Goal: Transaction & Acquisition: Purchase product/service

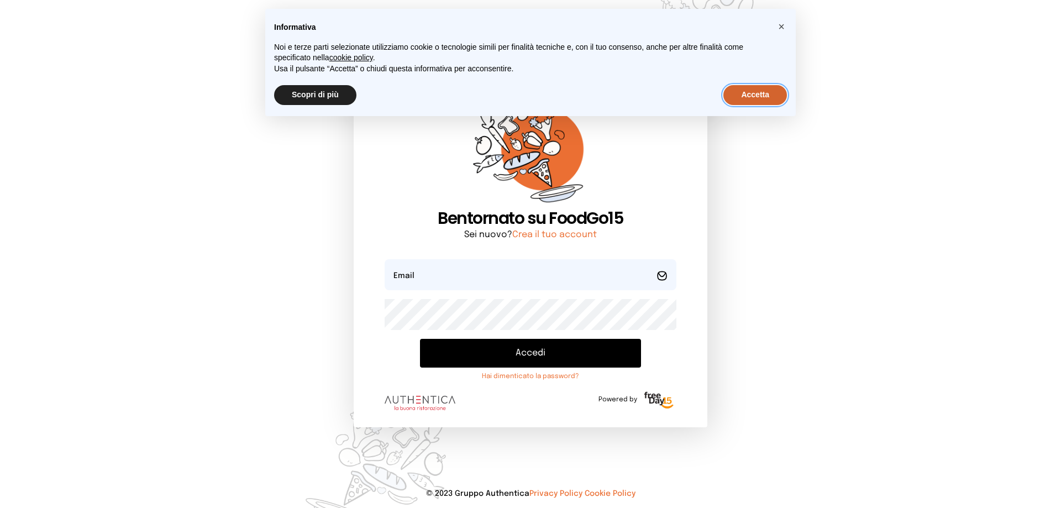
click at [739, 99] on button "Accetta" at bounding box center [756, 95] width 64 height 20
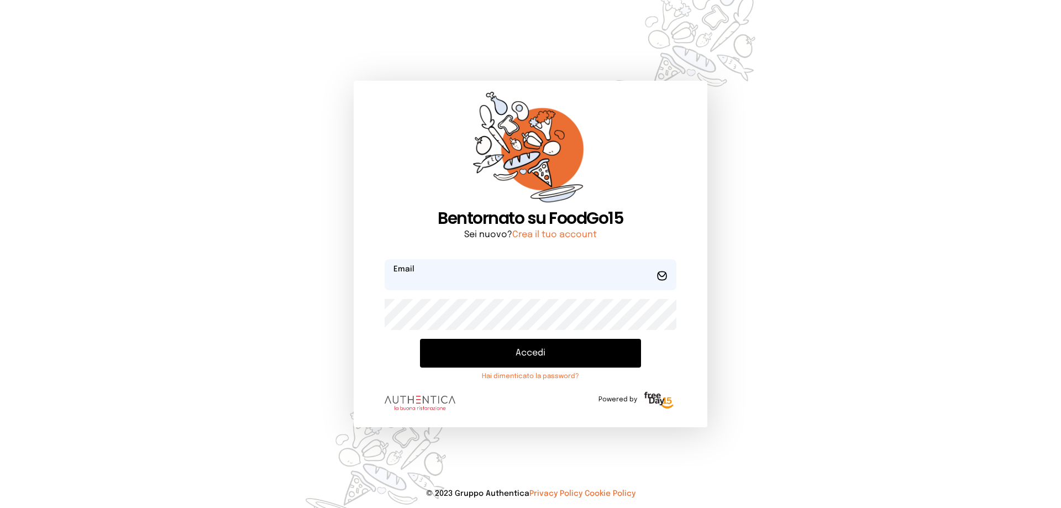
click at [596, 278] on input "email" at bounding box center [531, 274] width 292 height 31
type input "**********"
click at [553, 358] on button "Accedi" at bounding box center [530, 353] width 221 height 29
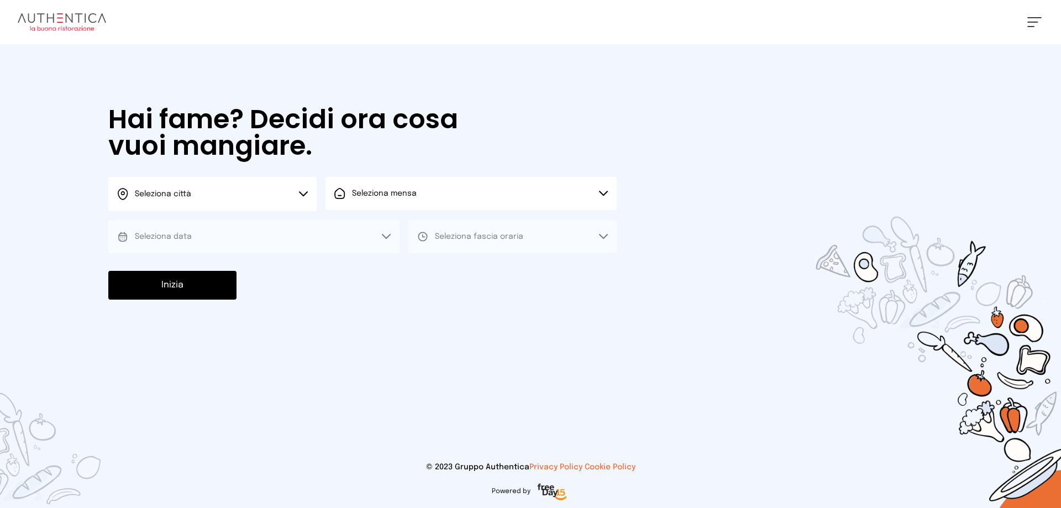
click at [305, 193] on icon at bounding box center [303, 194] width 9 height 6
click at [286, 222] on li "Terni" at bounding box center [212, 226] width 208 height 30
click at [374, 200] on button "Seleziona mensa" at bounding box center [471, 193] width 291 height 33
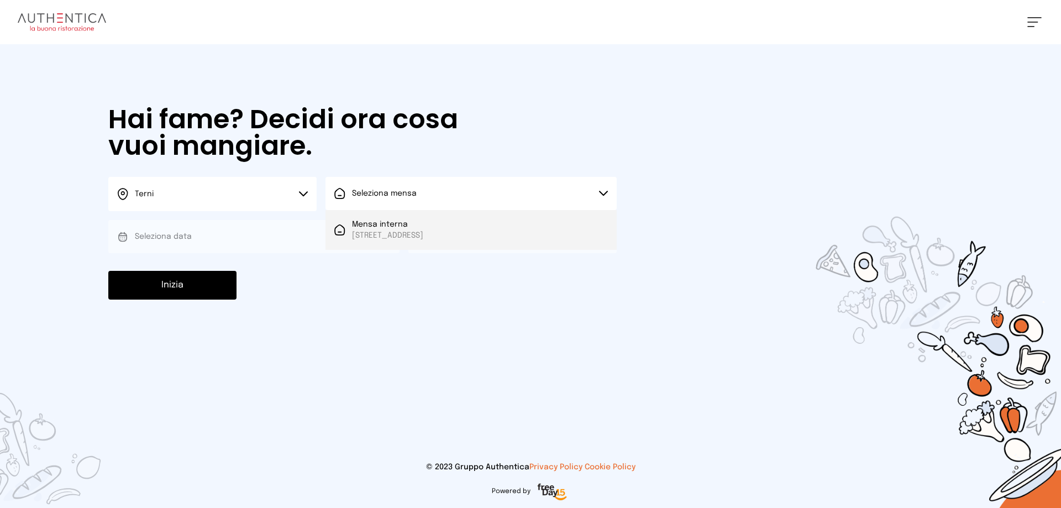
click at [378, 224] on span "Mensa interna" at bounding box center [387, 224] width 71 height 11
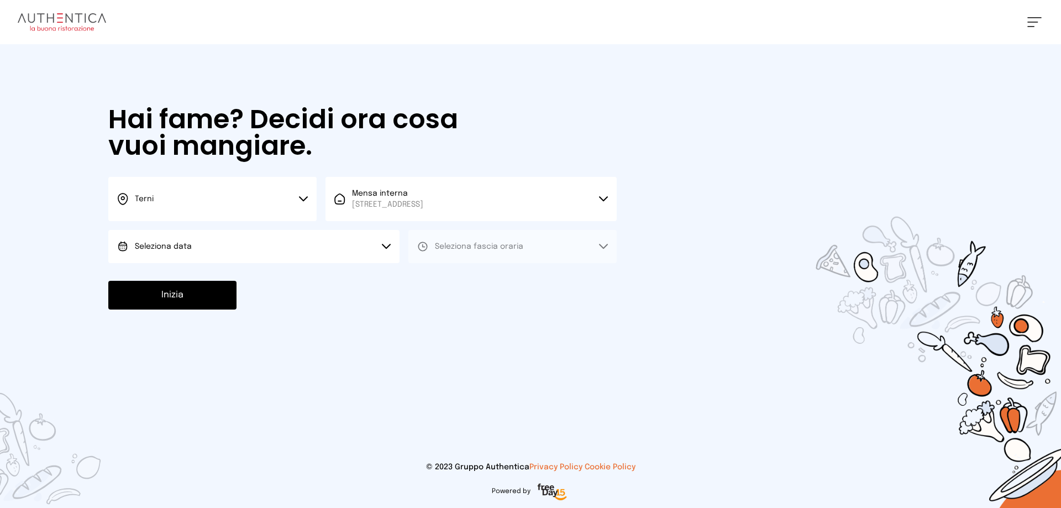
click at [347, 249] on button "Seleziona data" at bounding box center [253, 246] width 291 height 33
click at [345, 270] on li "[DATE], [DATE]" at bounding box center [253, 277] width 291 height 29
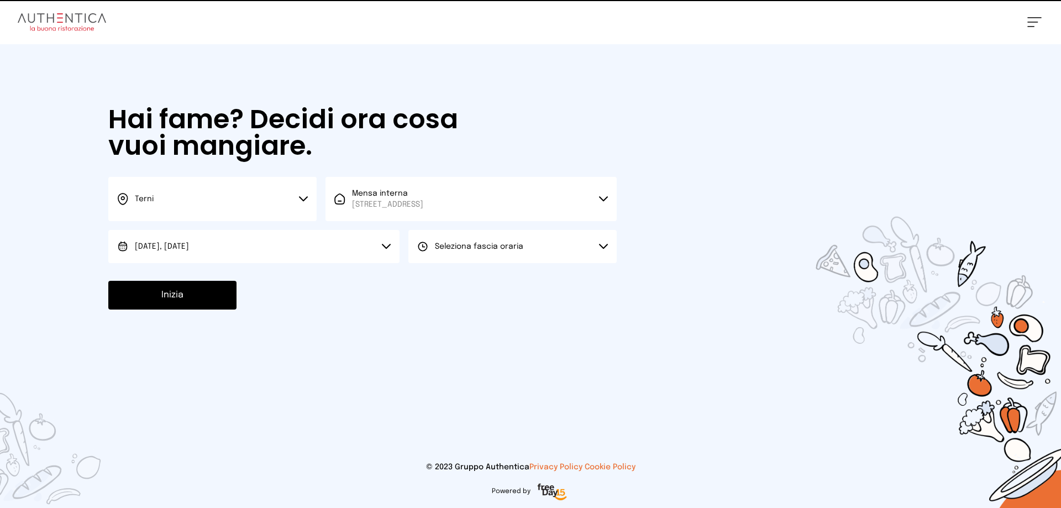
click at [516, 254] on button "Seleziona fascia oraria" at bounding box center [513, 246] width 208 height 33
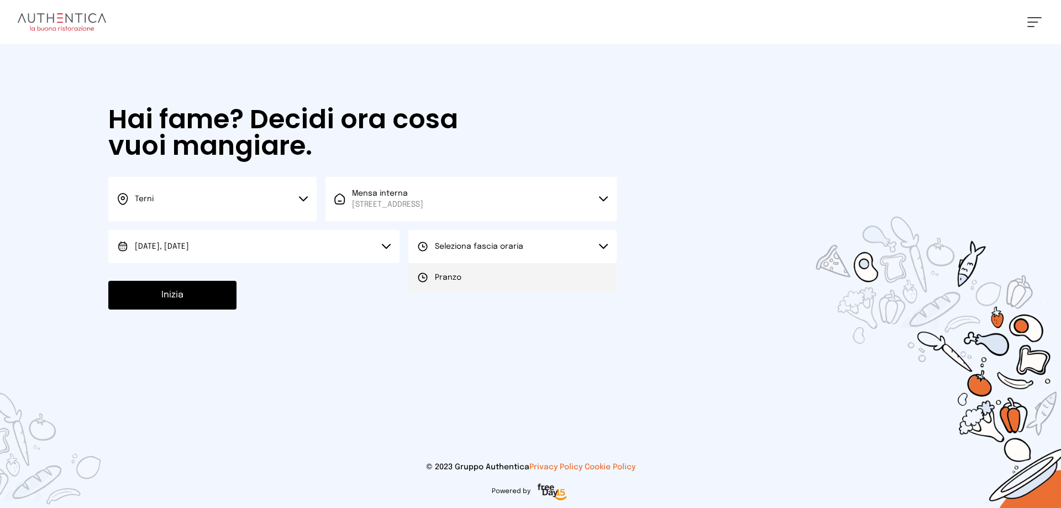
click at [510, 281] on li "Pranzo" at bounding box center [513, 277] width 208 height 29
click at [201, 304] on button "Inizia" at bounding box center [172, 295] width 128 height 29
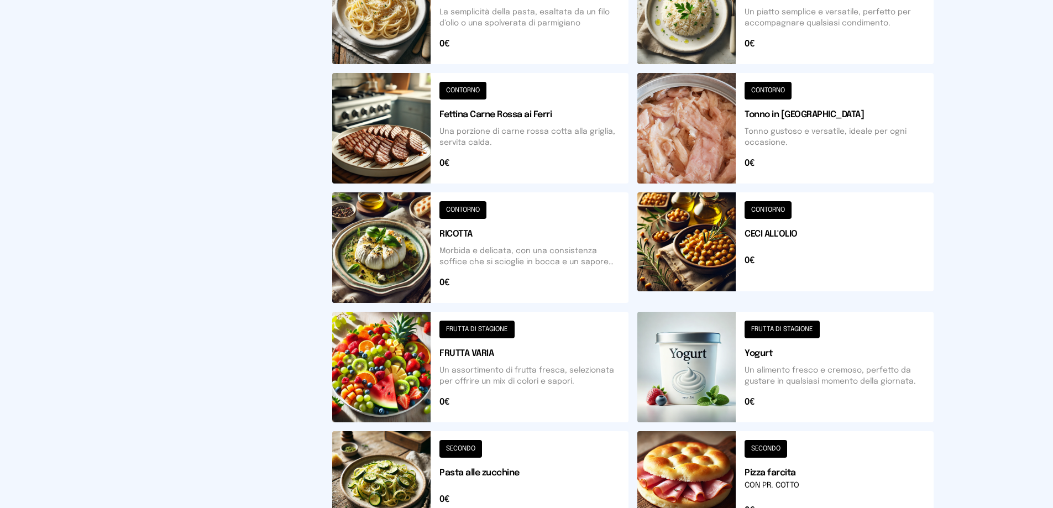
scroll to position [396, 0]
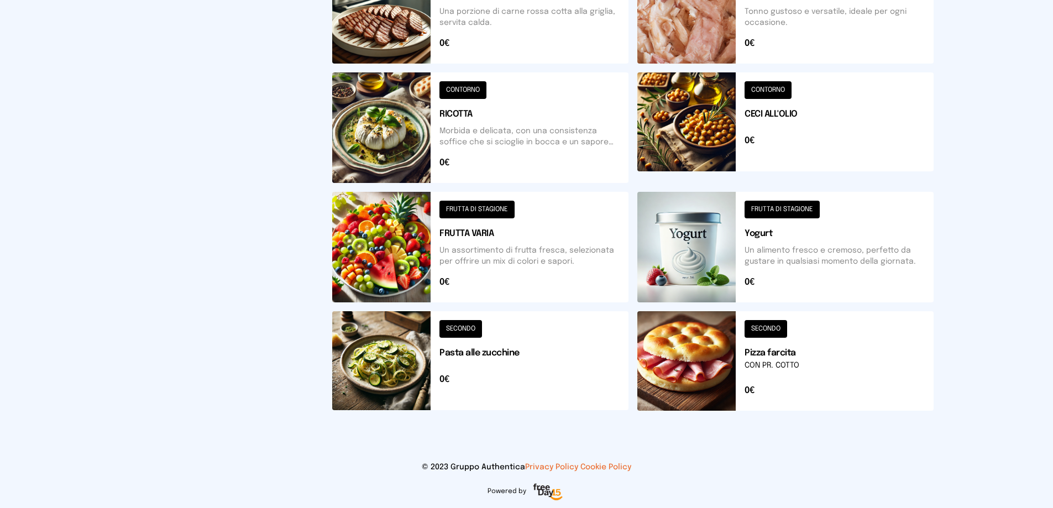
click at [475, 208] on button at bounding box center [480, 247] width 296 height 111
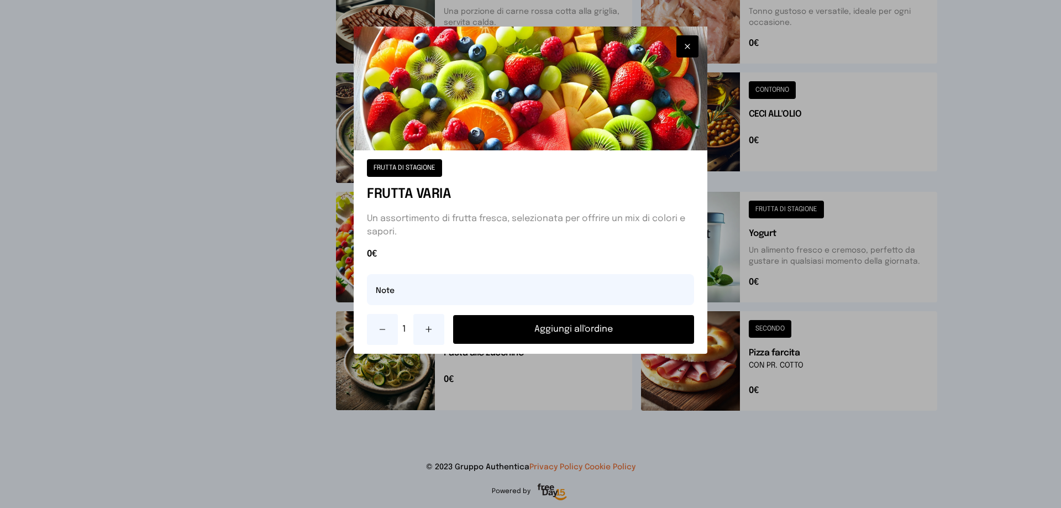
click at [567, 330] on button "Aggiungi all'ordine" at bounding box center [573, 329] width 241 height 29
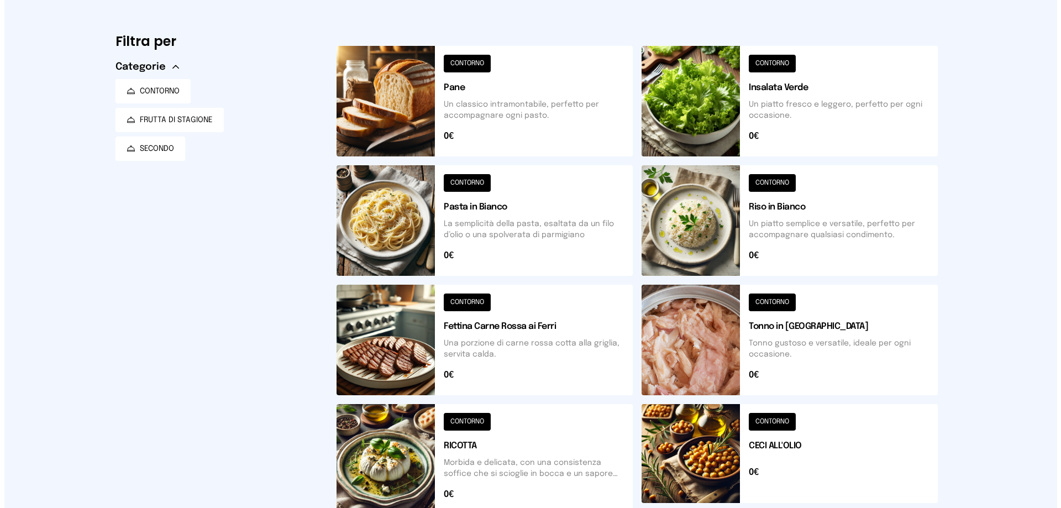
scroll to position [0, 0]
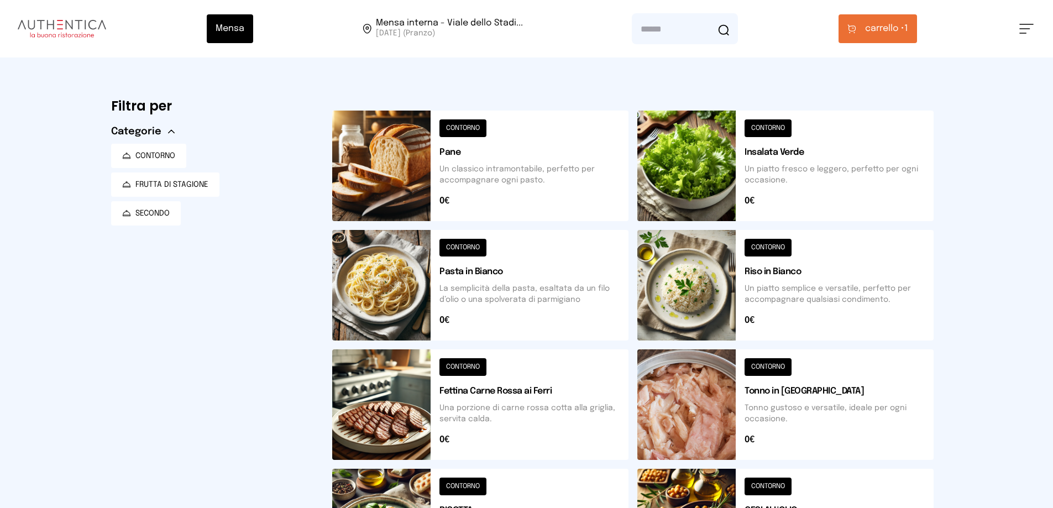
click at [762, 130] on button at bounding box center [785, 166] width 296 height 111
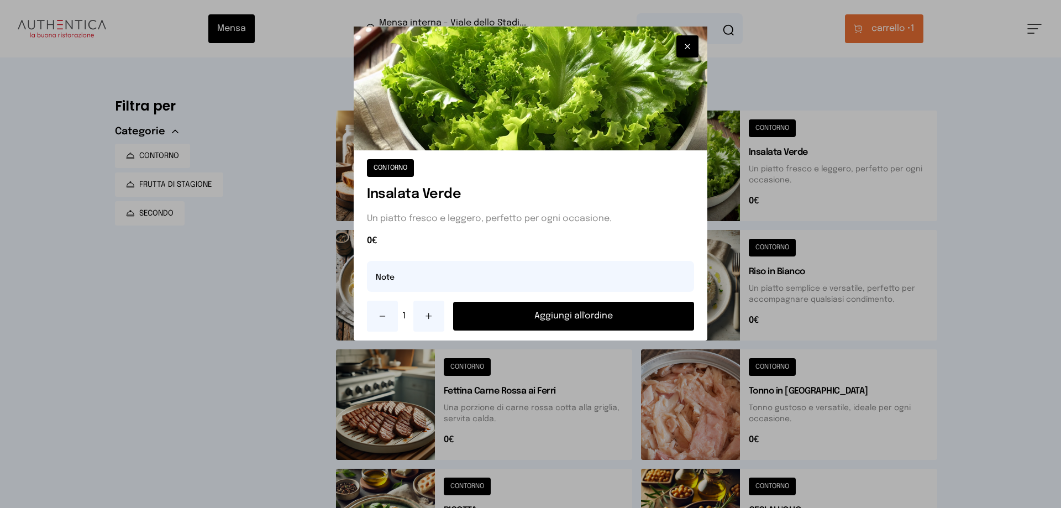
click at [586, 316] on button "Aggiungi all'ordine" at bounding box center [573, 316] width 241 height 29
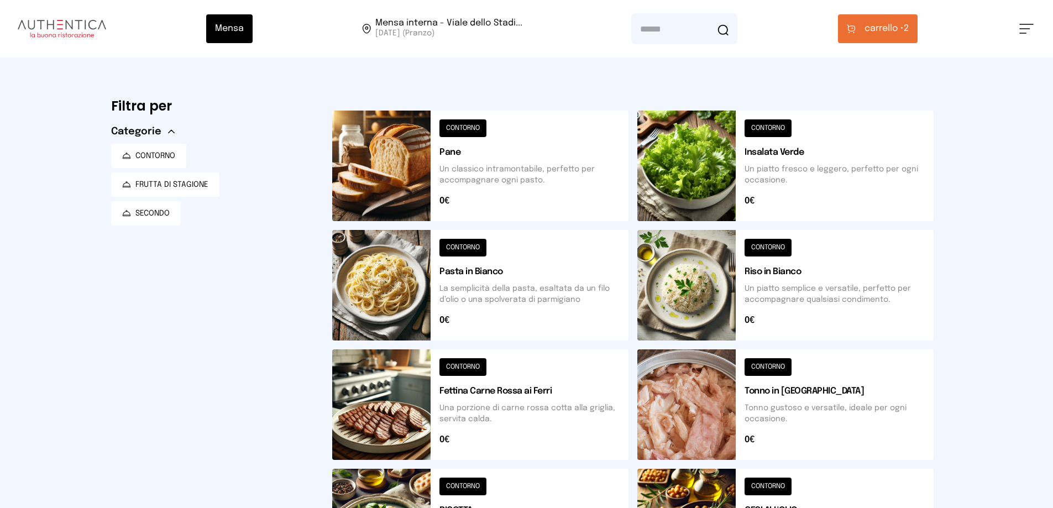
click at [882, 27] on span "carrello •" at bounding box center [884, 28] width 39 height 13
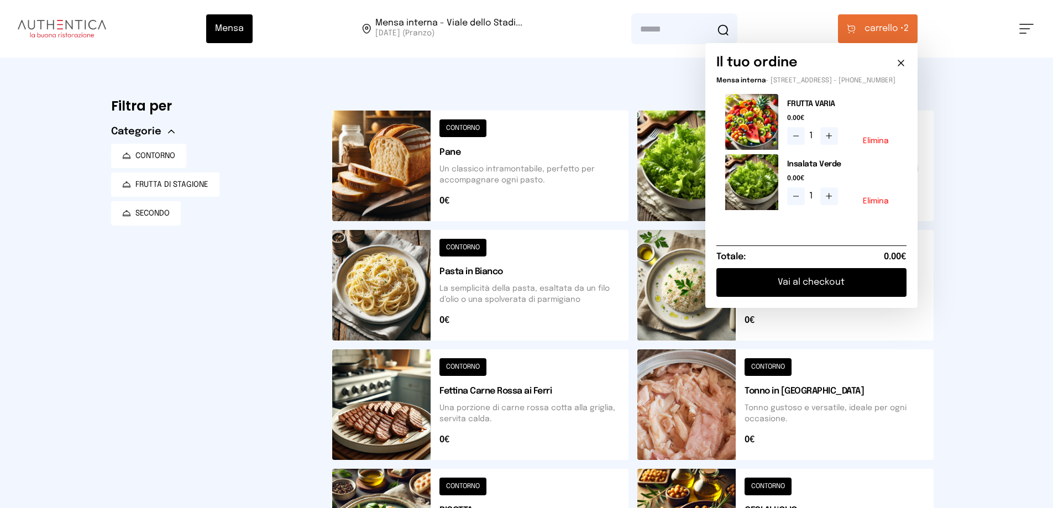
click at [818, 292] on button "Vai al checkout" at bounding box center [811, 282] width 190 height 29
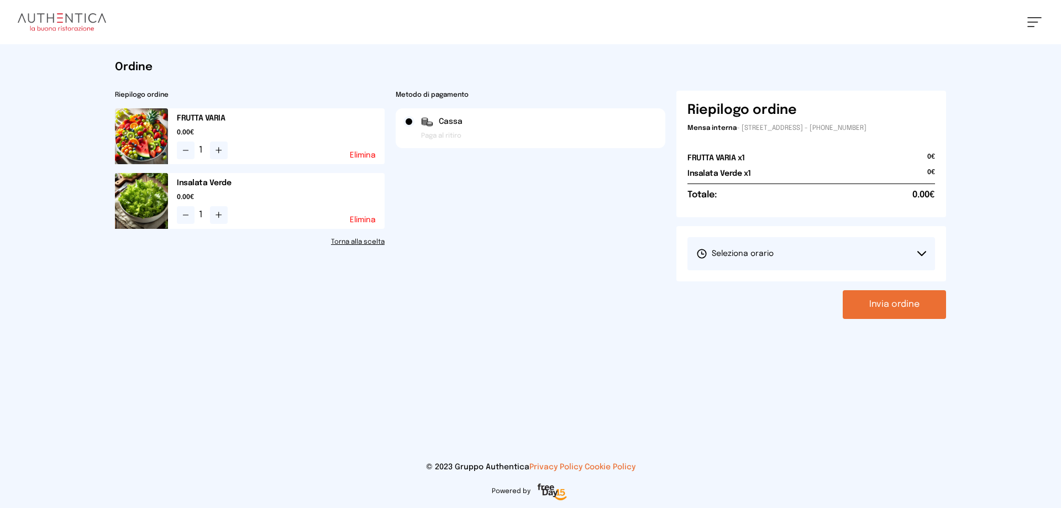
click at [856, 256] on button "Seleziona orario" at bounding box center [812, 253] width 248 height 33
